Goal: Task Accomplishment & Management: Use online tool/utility

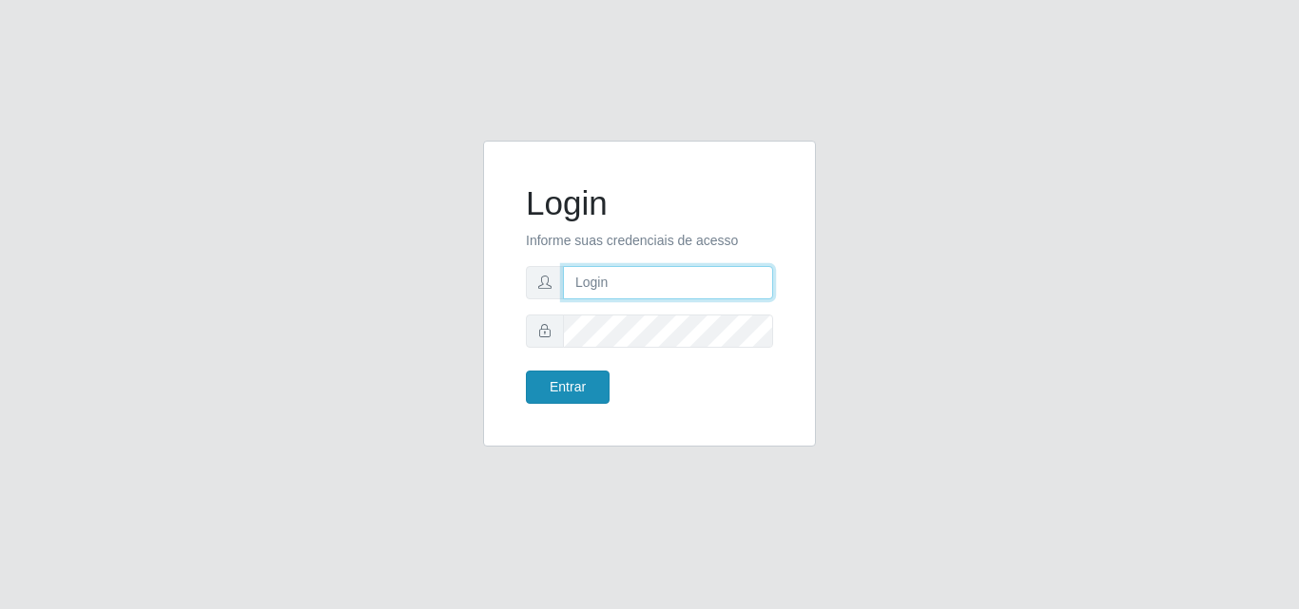
type input "[EMAIL_ADDRESS][DOMAIN_NAME]"
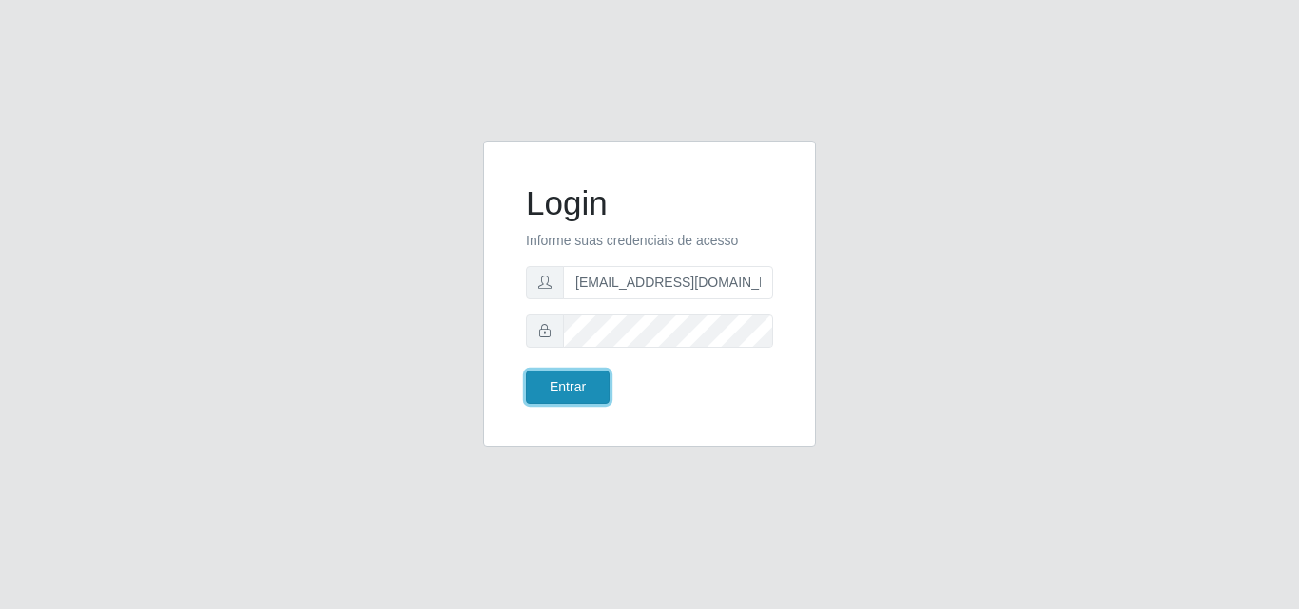
click at [565, 388] on button "Entrar" at bounding box center [568, 387] width 84 height 33
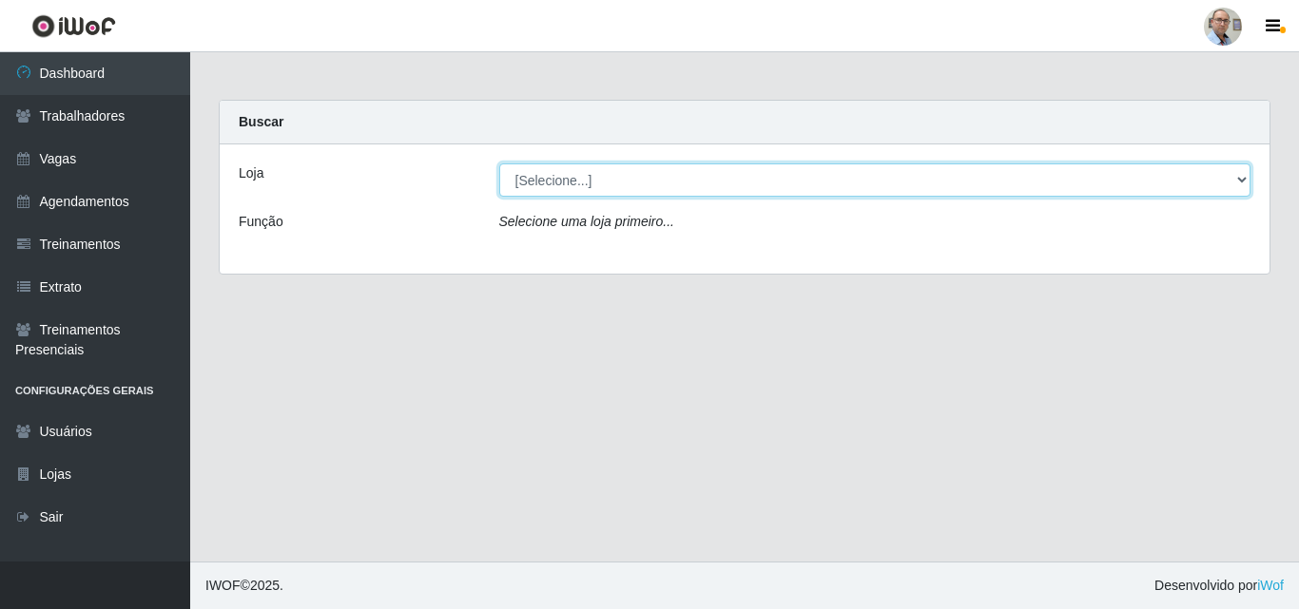
click at [652, 181] on select "[Selecione...] Mar Vermelho - Loja 04" at bounding box center [875, 180] width 752 height 33
select select "251"
click at [499, 164] on select "[Selecione...] Mar Vermelho - Loja 04" at bounding box center [875, 180] width 752 height 33
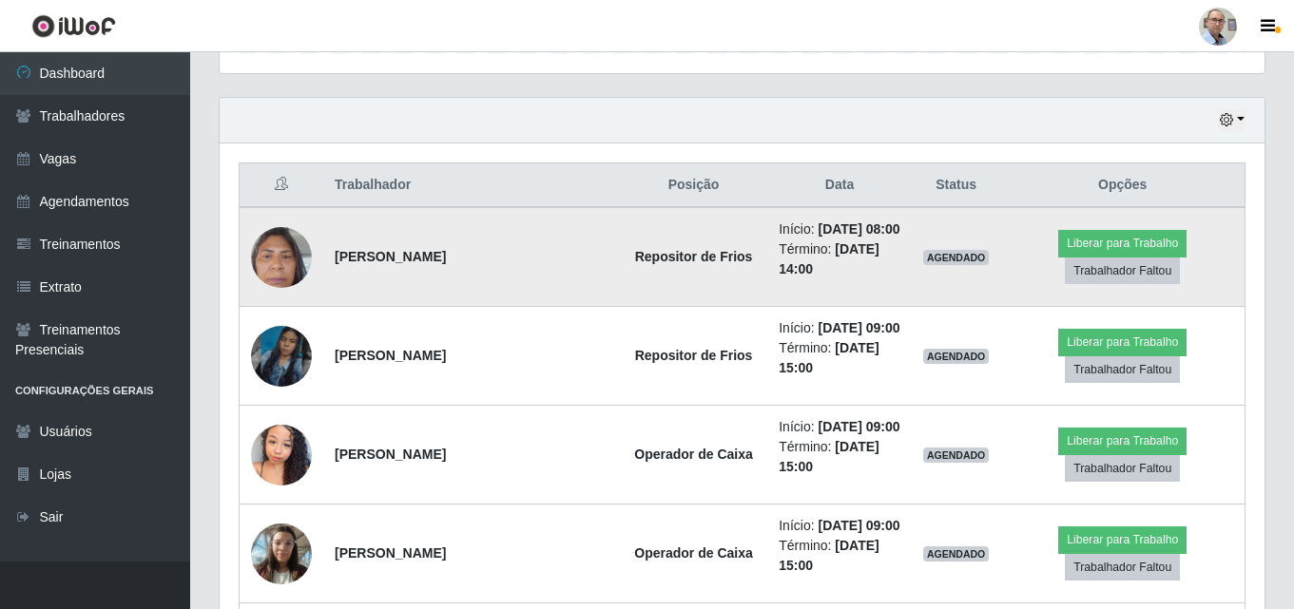
scroll to position [665, 0]
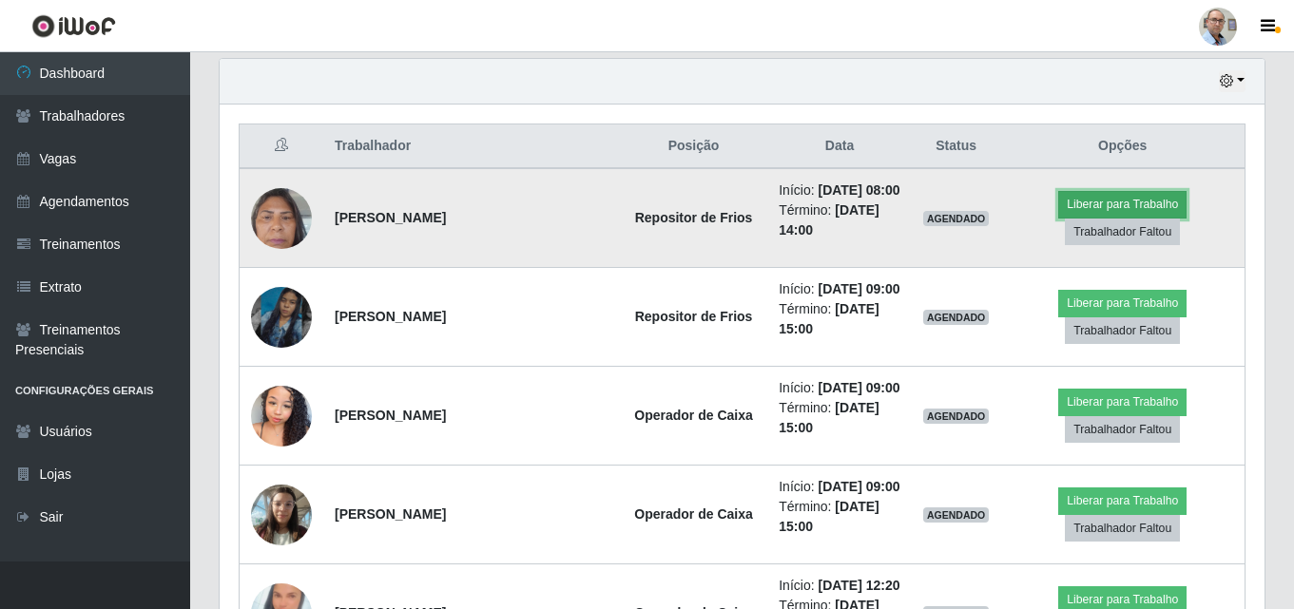
click at [1104, 209] on button "Liberar para Trabalho" at bounding box center [1122, 204] width 128 height 27
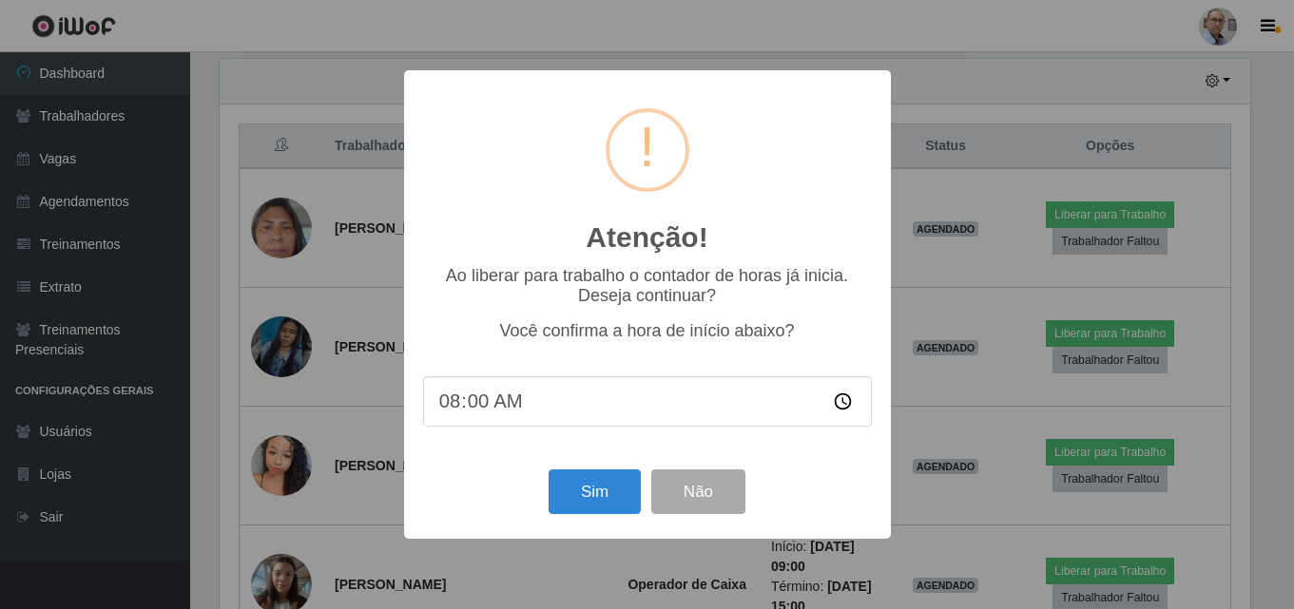
scroll to position [395, 1035]
click at [607, 483] on button "Sim" at bounding box center [597, 492] width 92 height 45
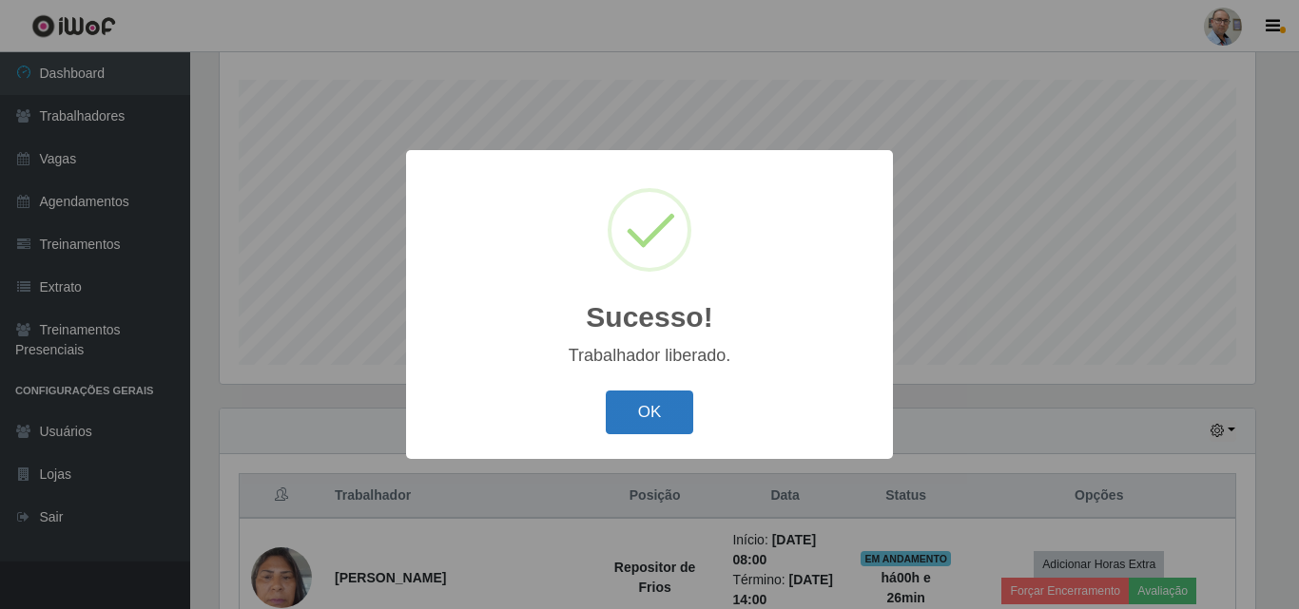
click at [665, 415] on button "OK" at bounding box center [650, 413] width 88 height 45
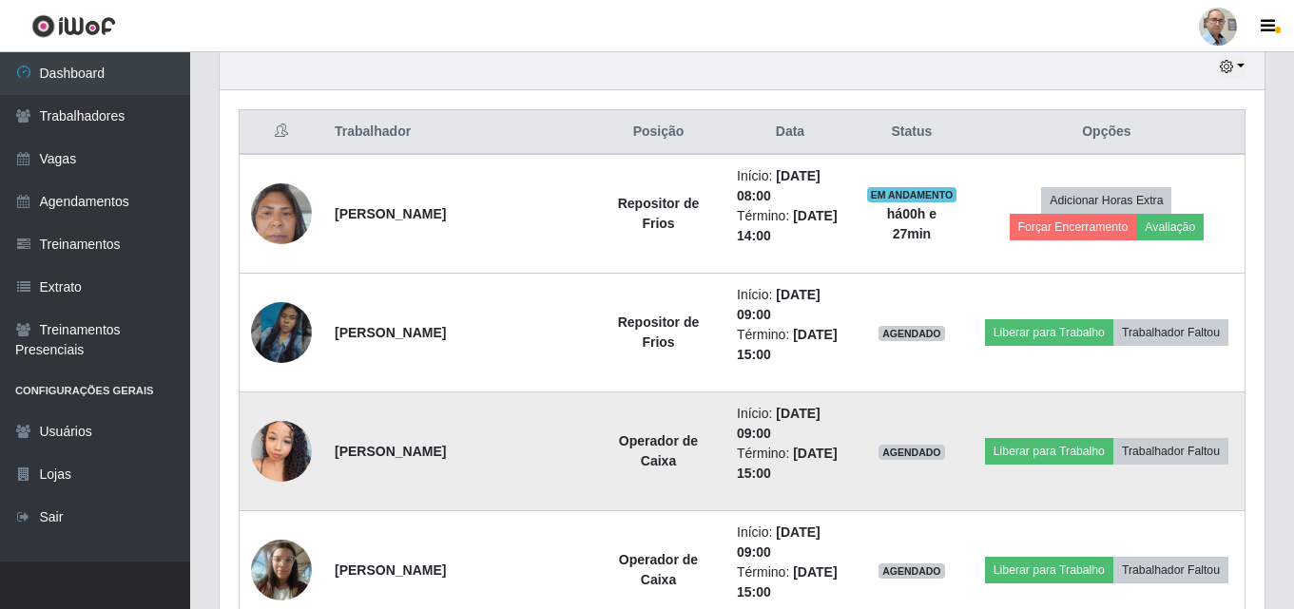
scroll to position [695, 0]
